Goal: Task Accomplishment & Management: Use online tool/utility

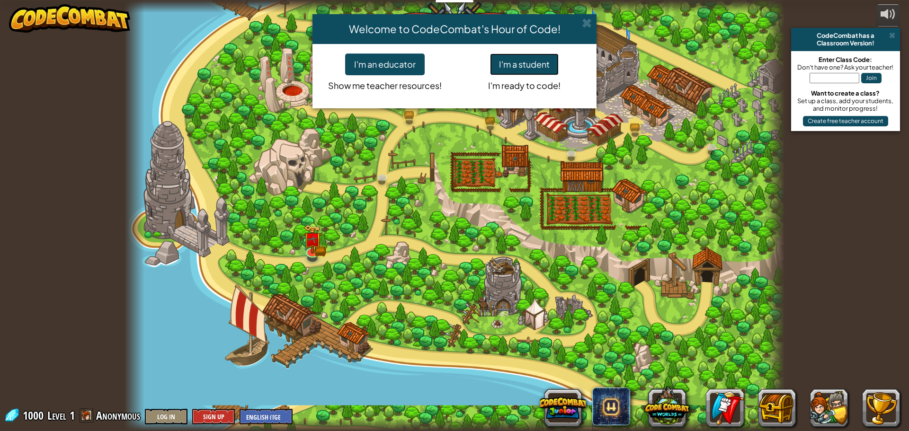
click at [528, 57] on button "I'm a student" at bounding box center [524, 64] width 69 height 22
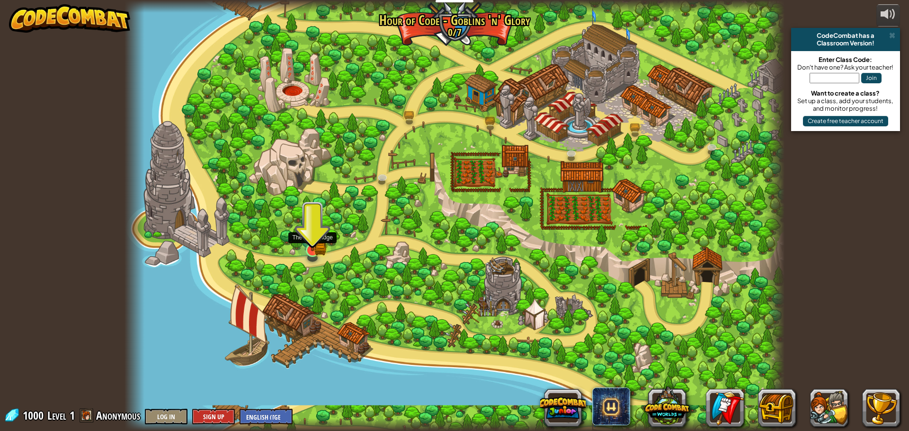
click at [308, 237] on img at bounding box center [312, 233] width 10 height 10
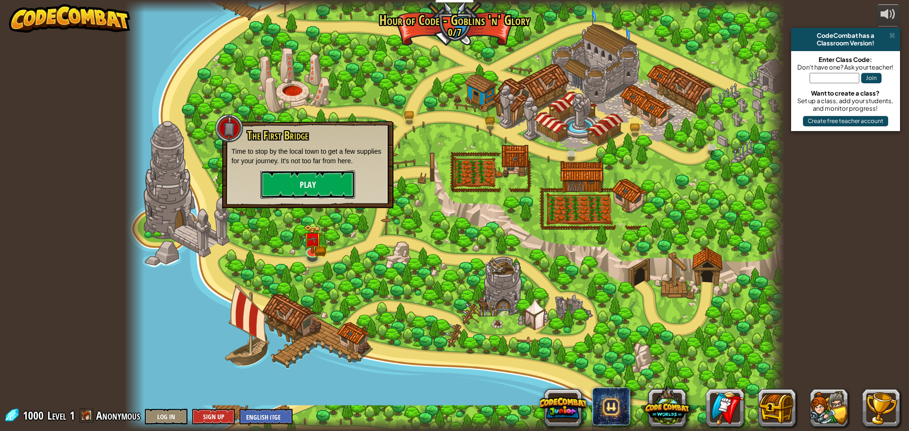
click at [339, 175] on button "Play" at bounding box center [307, 184] width 95 height 28
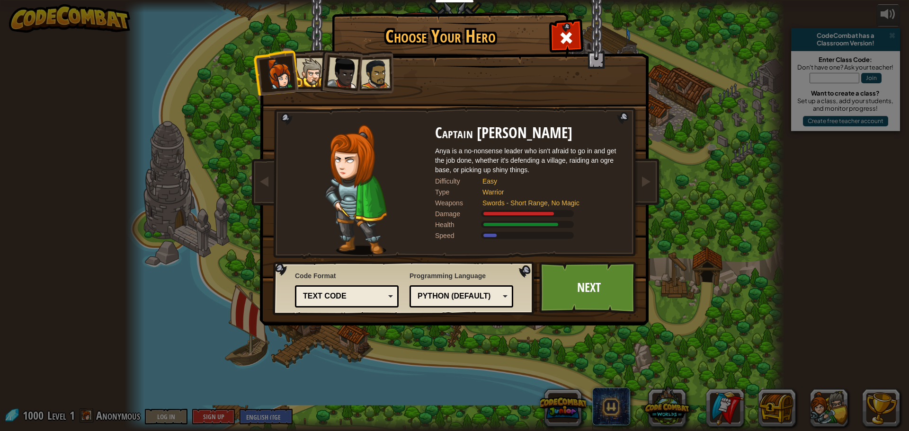
click at [311, 83] on div at bounding box center [310, 72] width 29 height 29
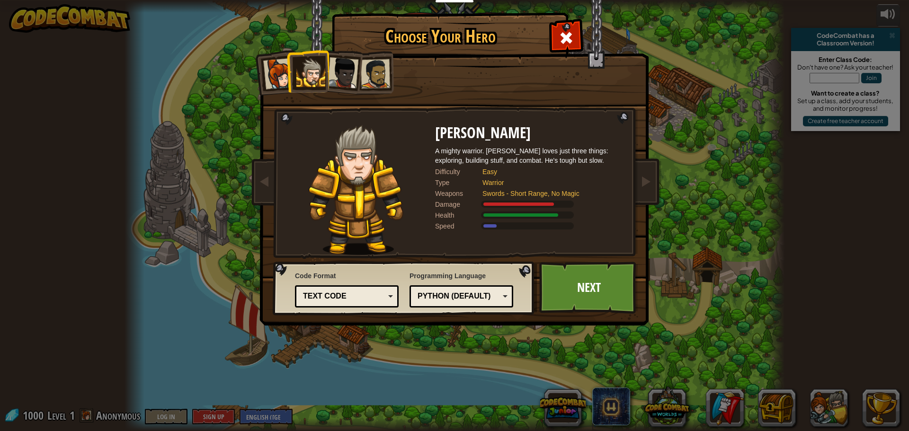
click at [349, 78] on div at bounding box center [342, 72] width 31 height 31
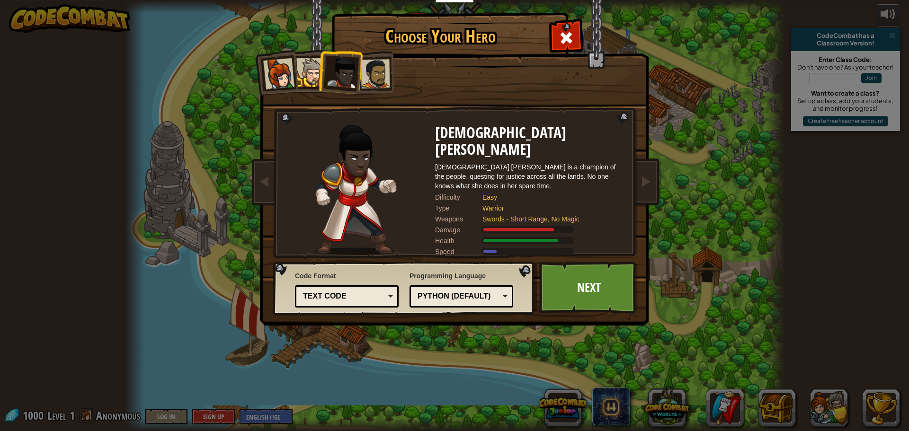
click at [374, 78] on div at bounding box center [375, 73] width 29 height 29
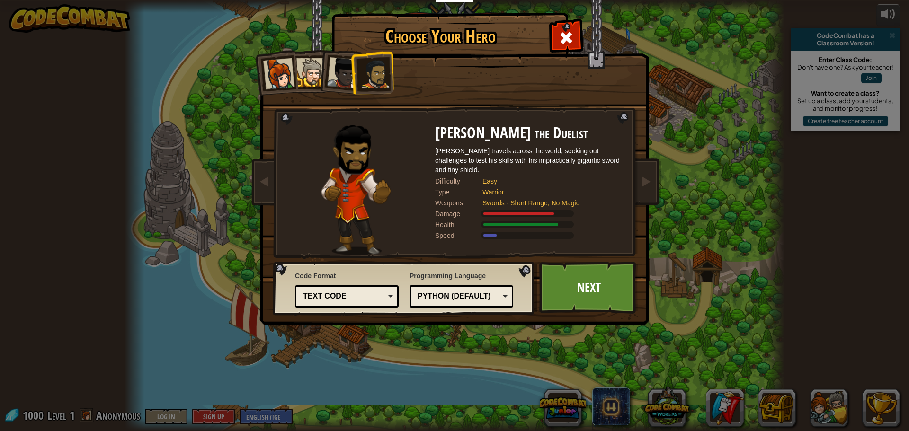
click at [423, 293] on div "Python (Default)" at bounding box center [458, 296] width 82 height 11
click at [398, 280] on span "Code Format" at bounding box center [347, 275] width 104 height 9
click at [383, 303] on div "Text code" at bounding box center [346, 296] width 91 height 15
click at [385, 15] on div "Code Format Text code Blocks and code Blocks Blocks (Icons) Text code Blocks - …" at bounding box center [454, 15] width 387 height 0
click at [591, 283] on link "Next" at bounding box center [588, 288] width 99 height 52
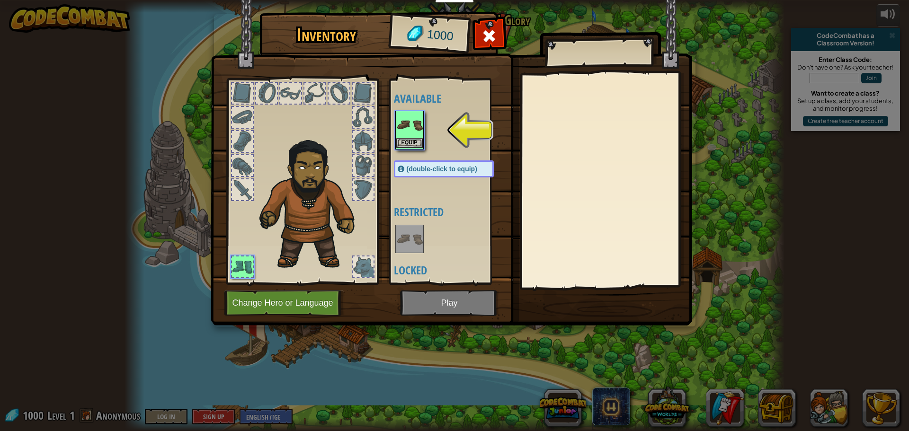
click at [408, 132] on img at bounding box center [409, 125] width 27 height 27
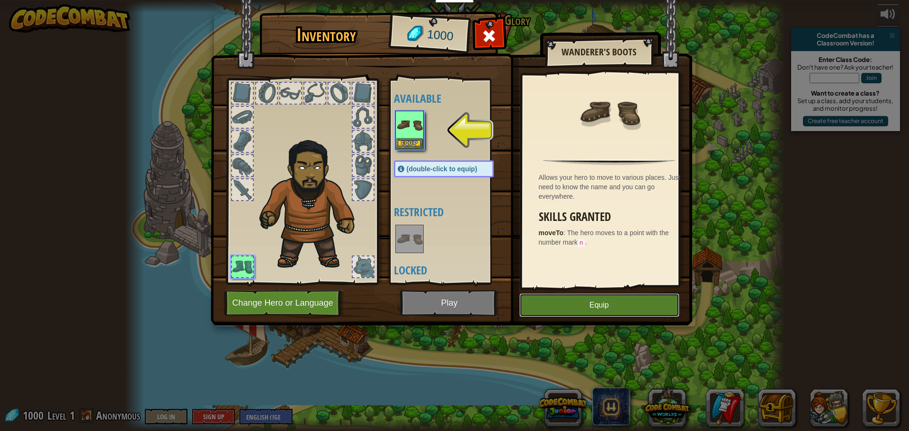
click at [630, 307] on button "Equip" at bounding box center [599, 305] width 160 height 24
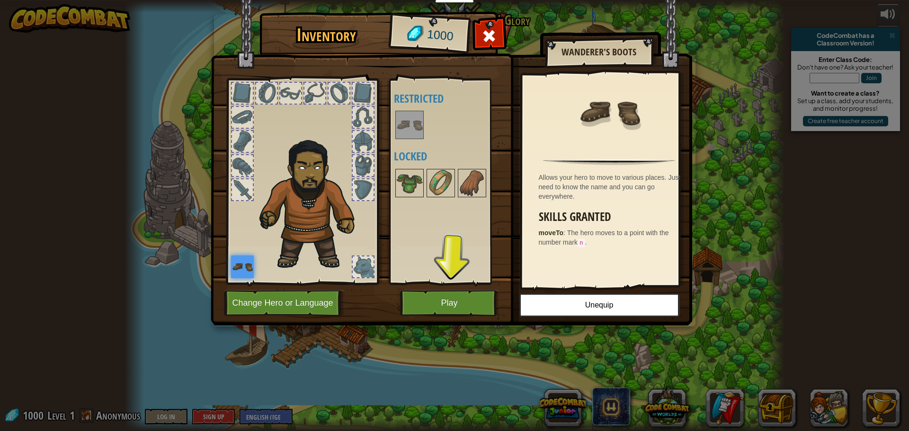
click at [480, 283] on div "Available Equip (double-click to equip) Restricted Locked" at bounding box center [448, 182] width 116 height 206
click at [474, 296] on button "Play" at bounding box center [449, 303] width 99 height 26
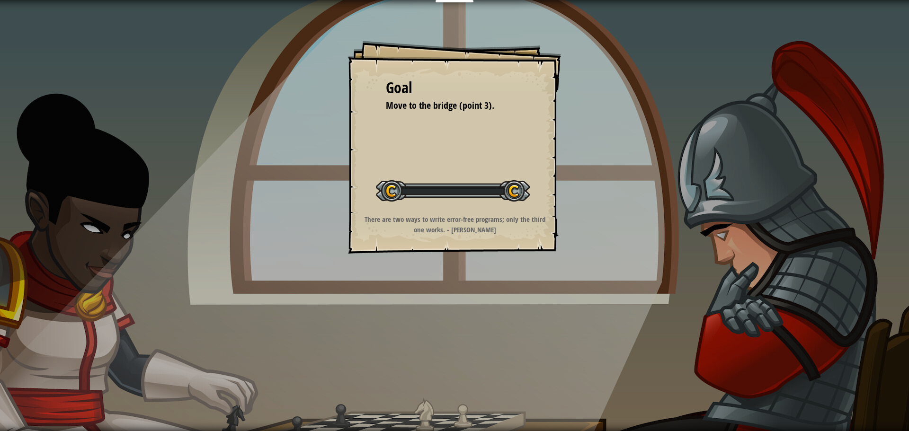
click at [474, 316] on div "Goal Move to the bridge (point 3). Start Level Error loading from server. Try r…" at bounding box center [454, 215] width 909 height 431
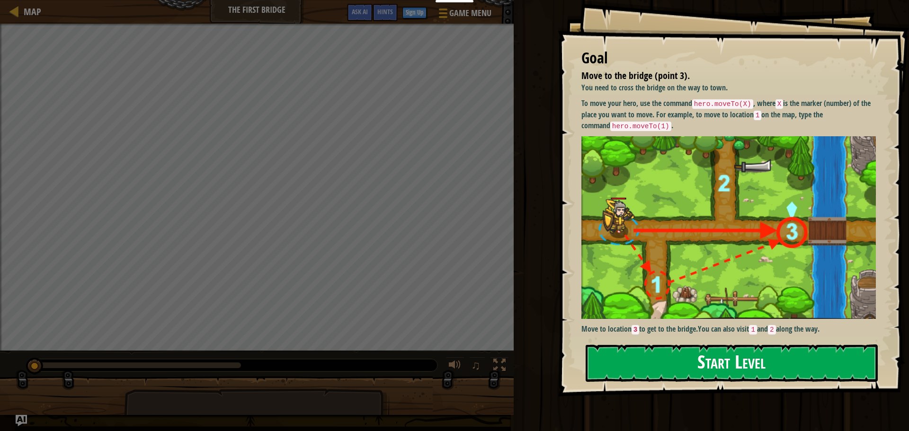
click at [655, 352] on button "Start Level" at bounding box center [732, 363] width 292 height 37
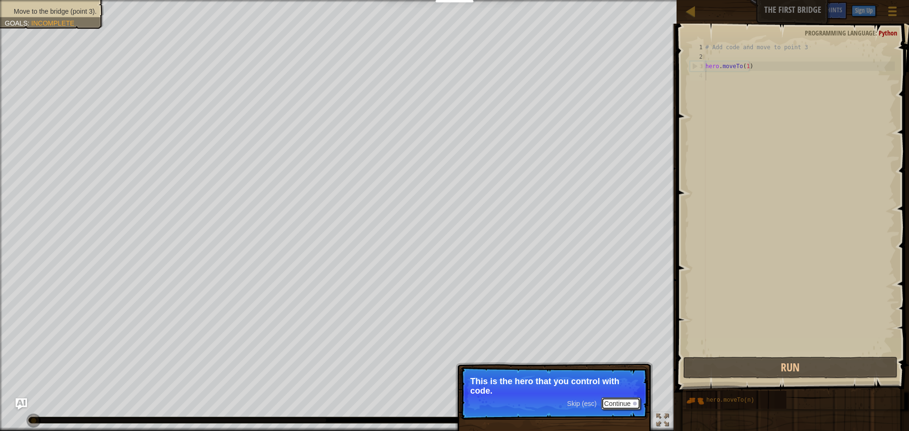
click at [613, 404] on button "Continue" at bounding box center [620, 404] width 39 height 12
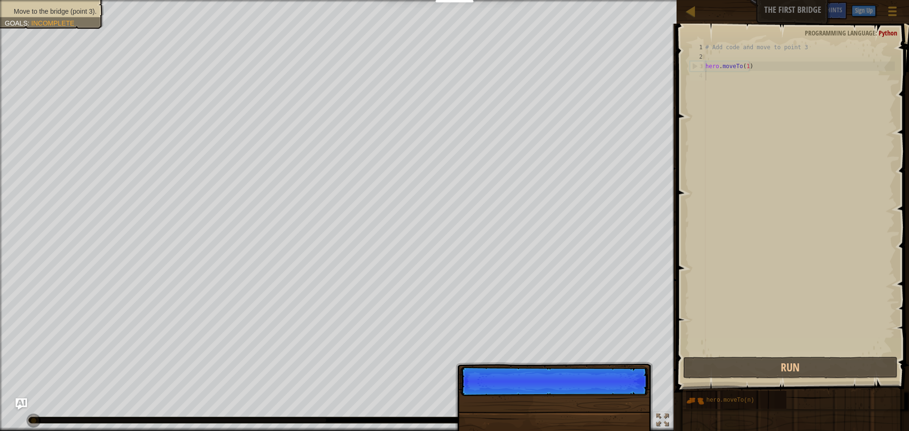
scroll to position [4, 0]
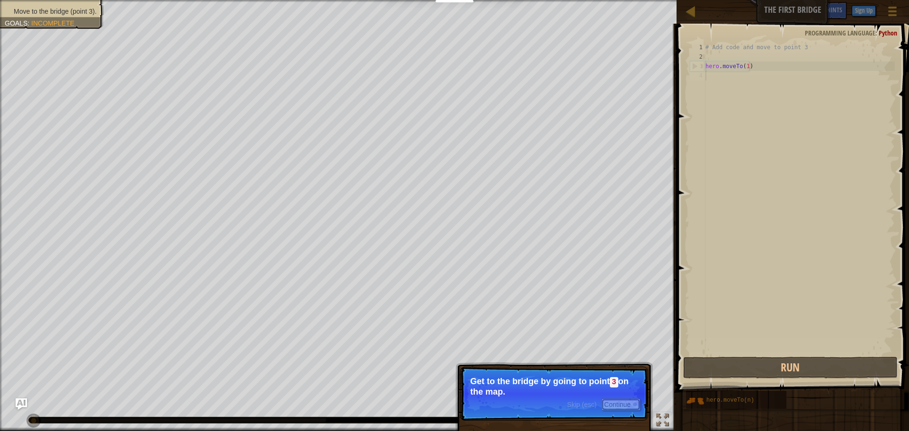
click at [613, 404] on button "Continue" at bounding box center [620, 405] width 39 height 12
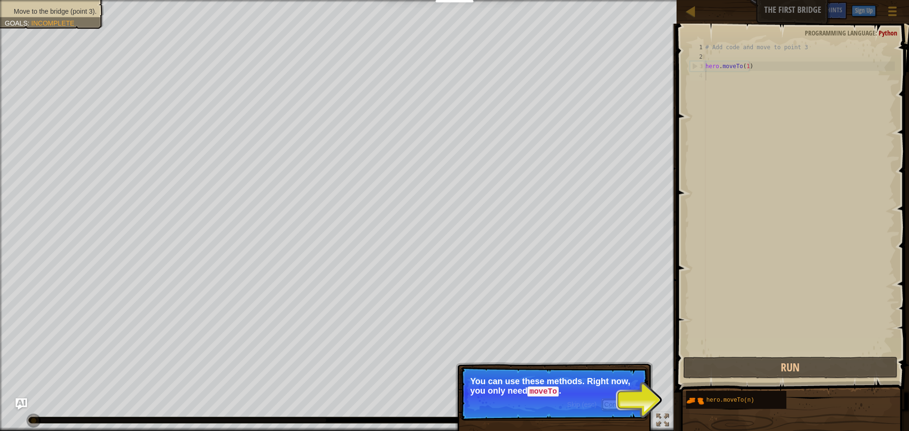
click at [617, 403] on button "Continue" at bounding box center [620, 405] width 39 height 12
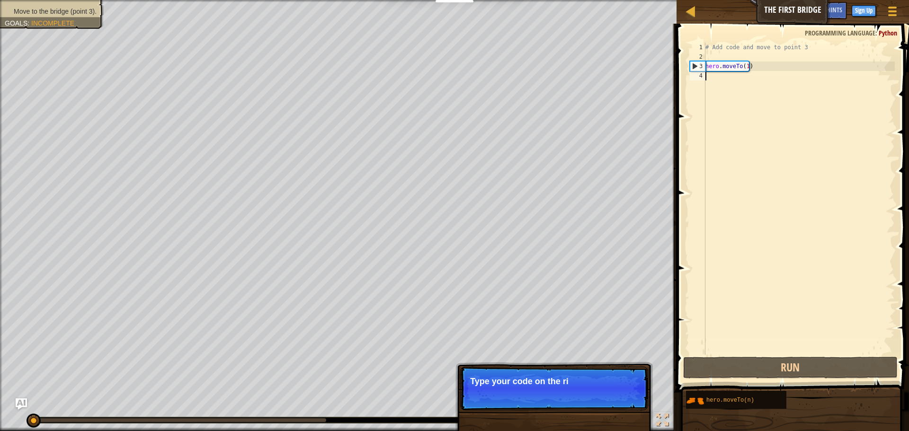
click at [621, 399] on p "Skip (esc) Continue Type your code on the ri" at bounding box center [554, 389] width 188 height 44
click at [621, 399] on p "Skip (esc) Continue Type your code on the right. Ad" at bounding box center [554, 389] width 188 height 44
click at [621, 399] on p "Skip (esc) Continue Type your code on the right. Add more" at bounding box center [554, 389] width 188 height 44
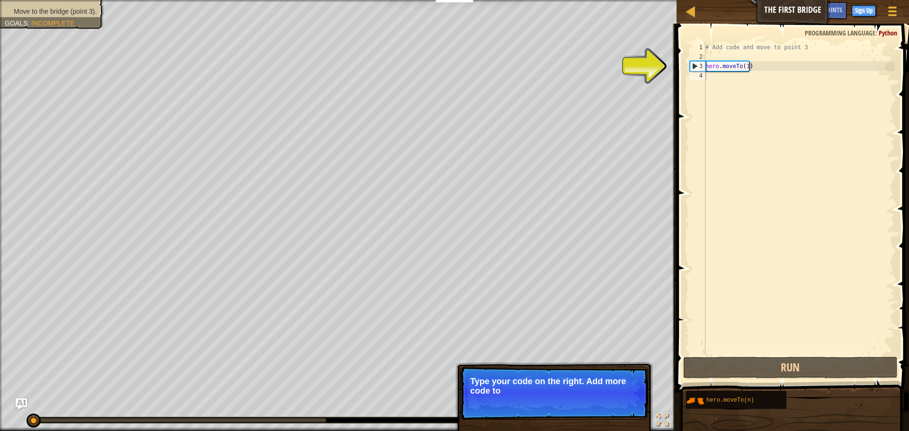
click at [621, 399] on p "Skip (esc) Continue Type your code on the right. Add more code to" at bounding box center [554, 393] width 188 height 53
click at [621, 399] on p "Skip (esc) Continue Type your code on the right. Add more code to get to point" at bounding box center [554, 393] width 188 height 53
click at [621, 399] on button "Continue" at bounding box center [620, 404] width 39 height 12
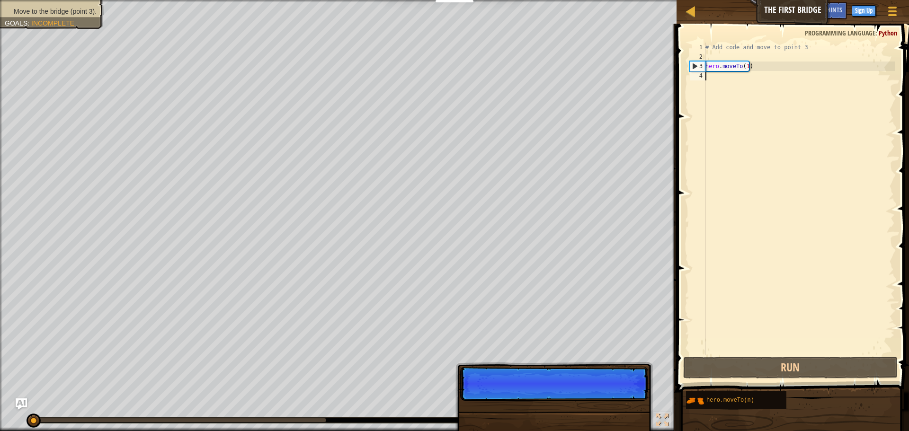
click at [621, 400] on p "Skip (esc) Continue" at bounding box center [554, 384] width 188 height 34
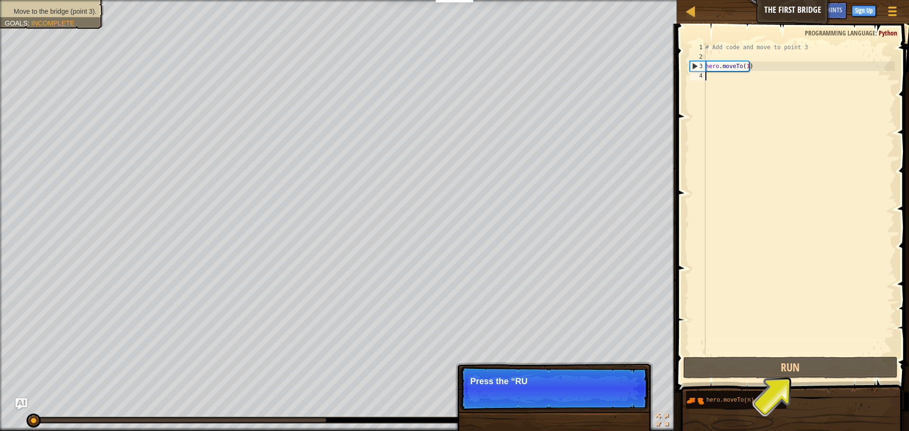
click at [621, 400] on p "Skip (esc) Continue Press the “RU" at bounding box center [554, 389] width 188 height 44
click at [621, 400] on p "Skip (esc) Continue Press the “RUN” butt" at bounding box center [554, 389] width 188 height 44
click at [621, 400] on p "Skip (esc) Continue Press the “RUN” button to s" at bounding box center [554, 389] width 188 height 44
click at [621, 400] on p "Skip (esc) Continue Press the “RUN” button to see what" at bounding box center [554, 389] width 188 height 44
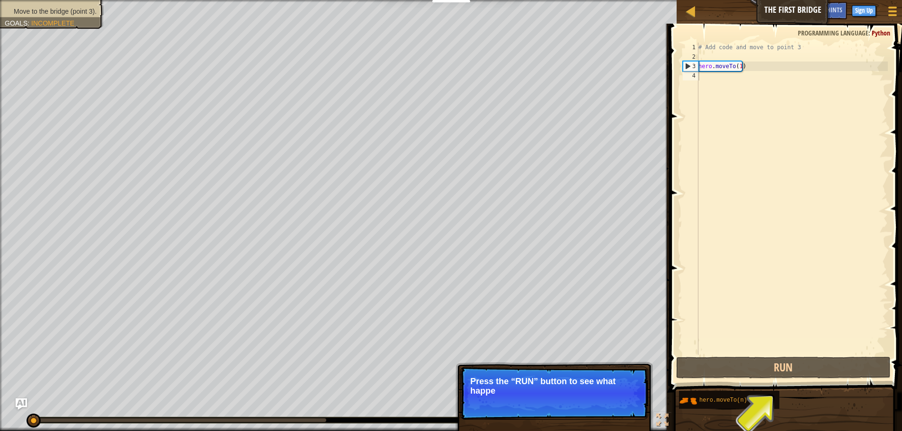
click at [621, 400] on p "Skip (esc) Continue Press the “RUN” button to see what [PERSON_NAME]" at bounding box center [554, 393] width 188 height 53
click at [621, 400] on button "Continue" at bounding box center [620, 404] width 39 height 12
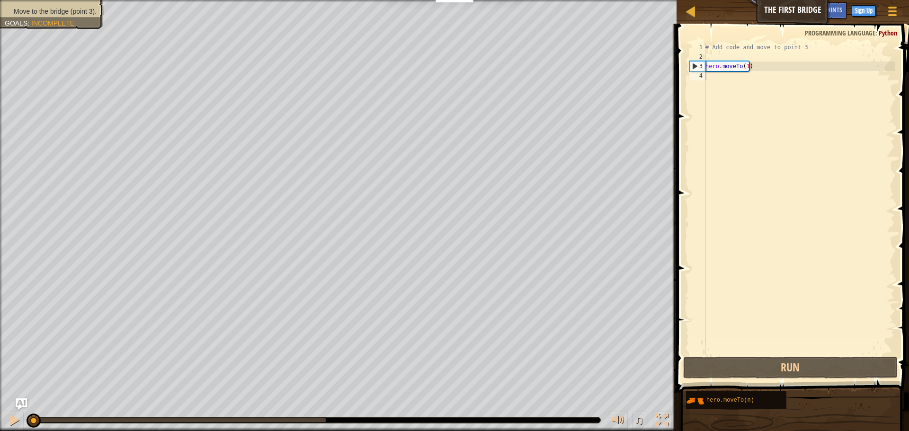
click at [621, 400] on div "Move to the bridge (point 3). Goals : Incomplete ♫ [PERSON_NAME] 11 x: 5 y: 15 …" at bounding box center [454, 215] width 909 height 431
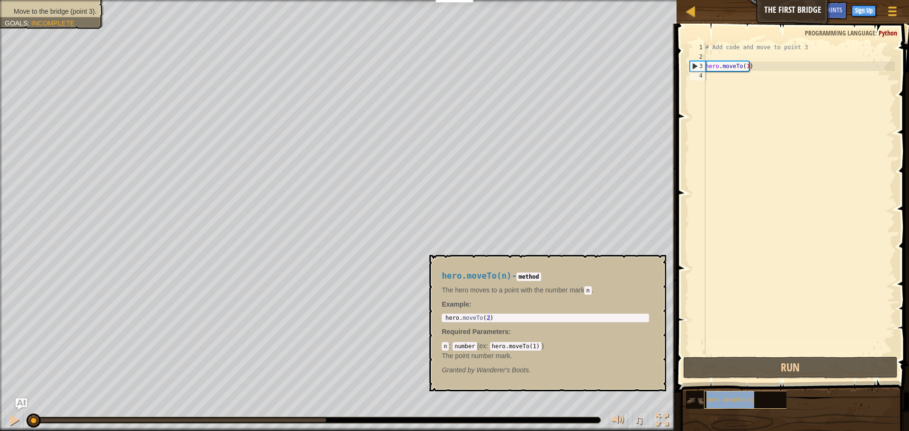
click at [737, 404] on div "hero.moveTo(n)" at bounding box center [749, 400] width 91 height 18
